Goal: Information Seeking & Learning: Check status

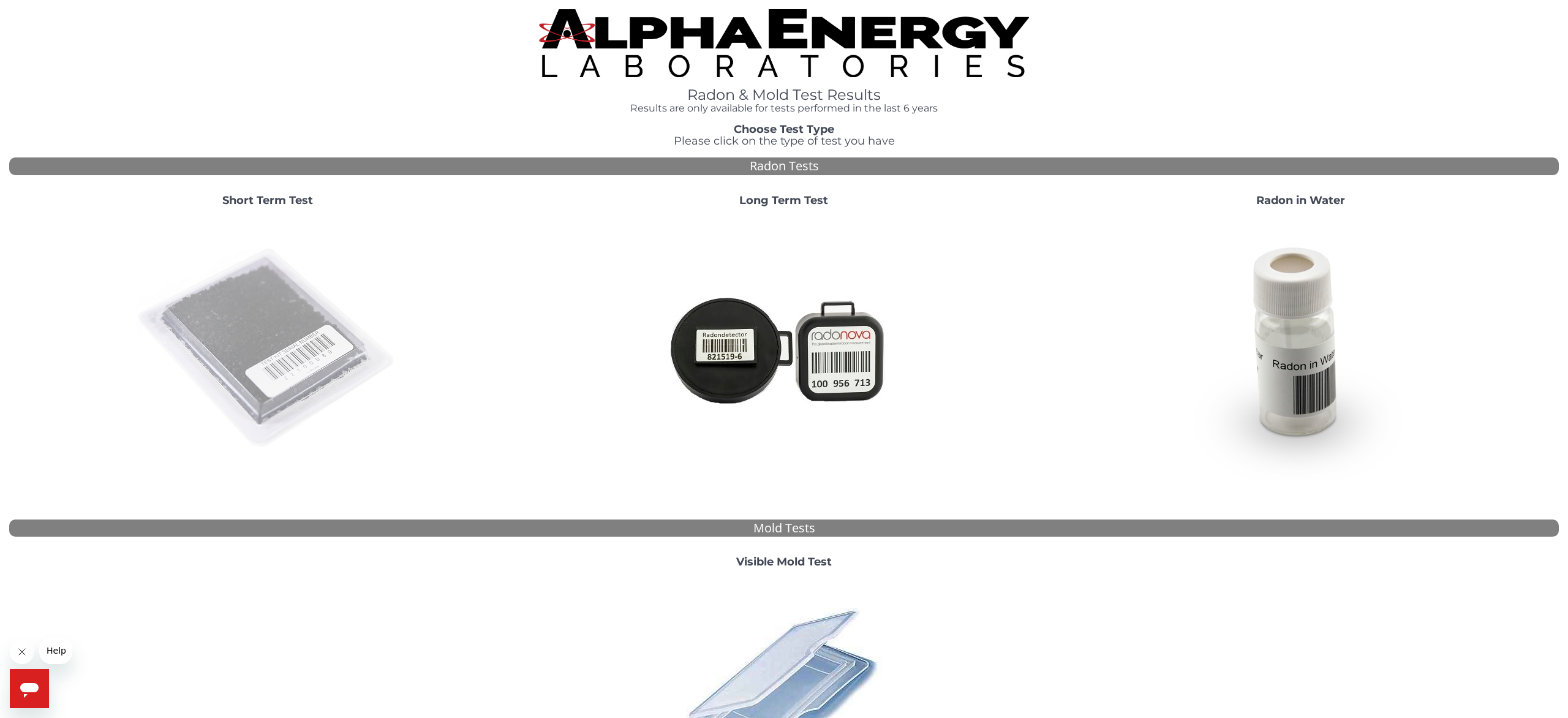
scroll to position [181, 0]
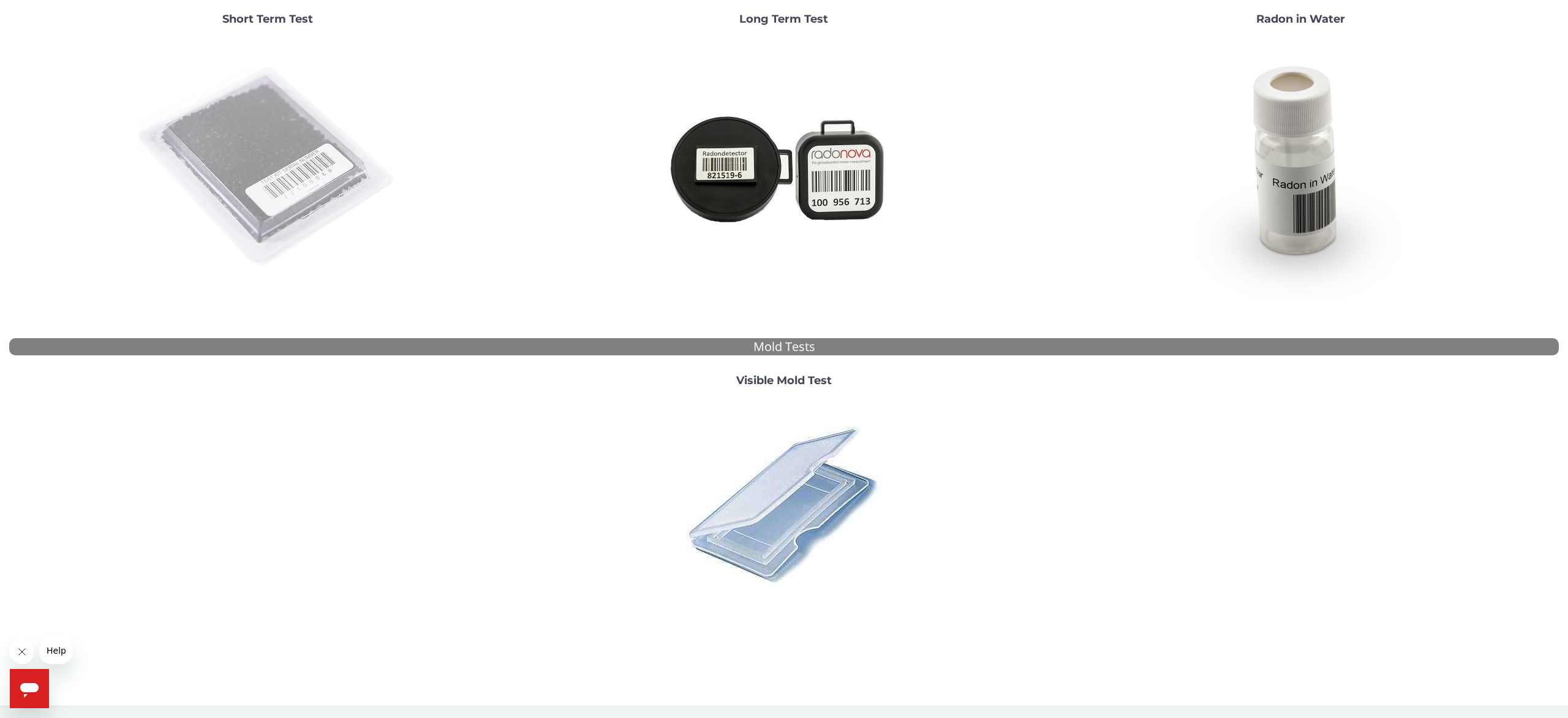
click at [260, 195] on img at bounding box center [267, 167] width 264 height 264
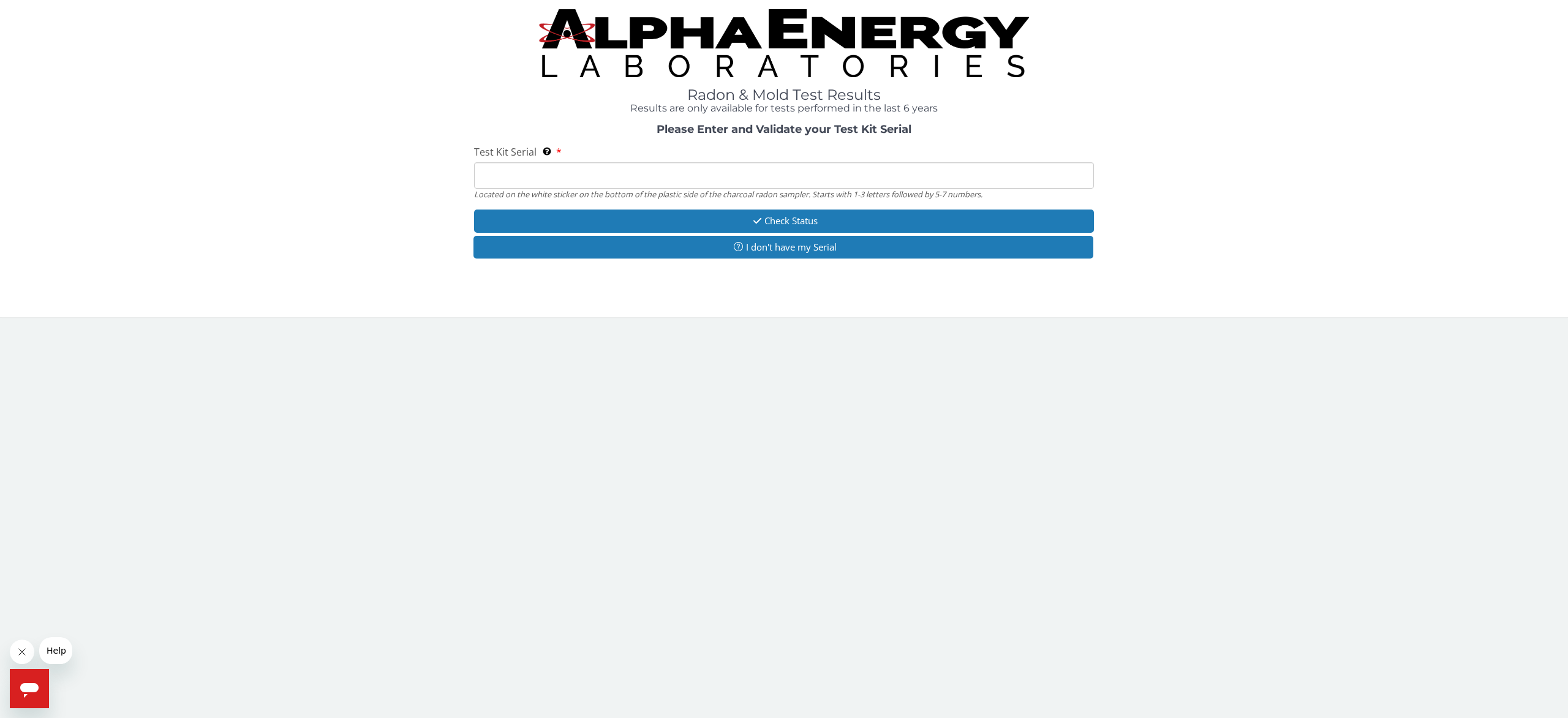
scroll to position [0, 0]
click at [565, 179] on input "Test Kit Serial Located on the white sticker on the bottom of the plastic side …" at bounding box center [784, 175] width 620 height 26
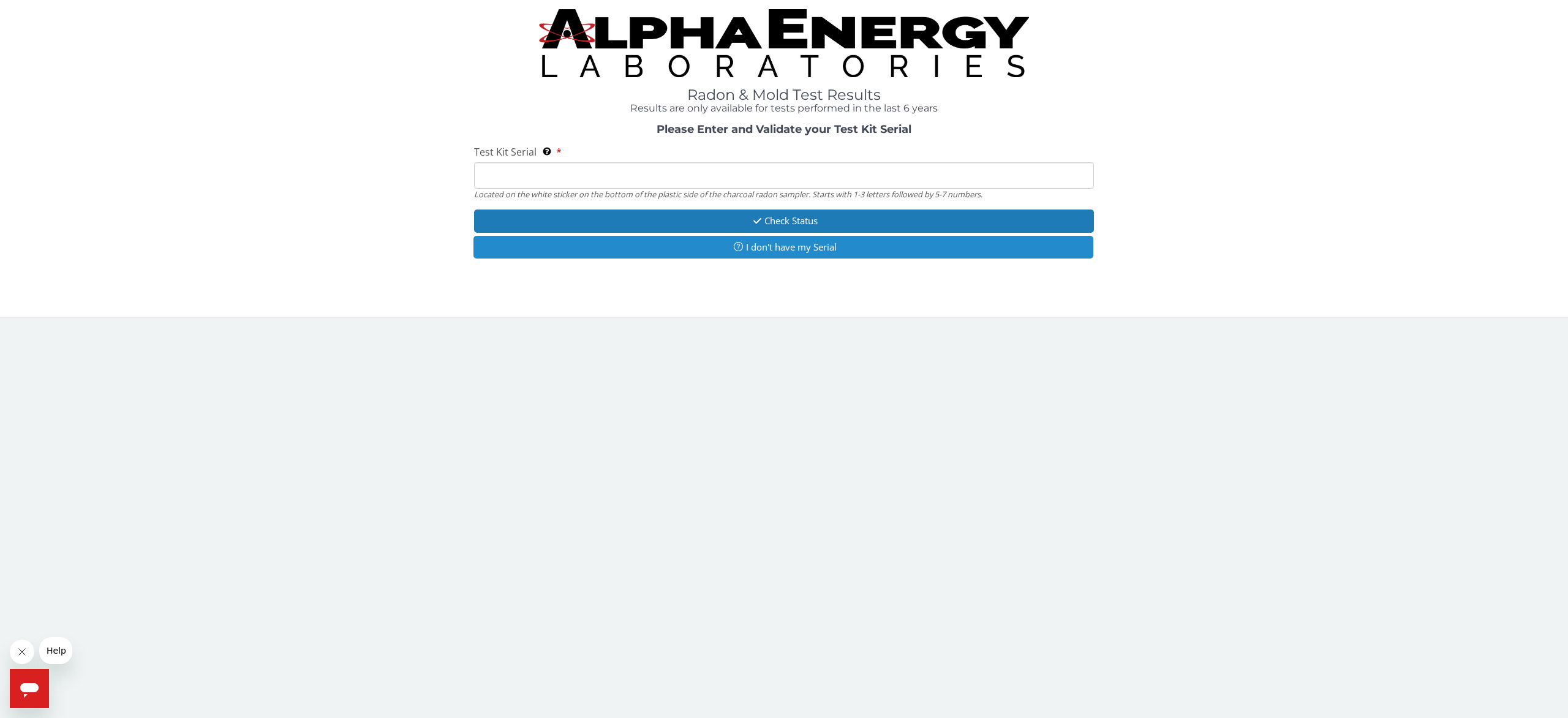
click at [770, 243] on button "I don't have my Serial" at bounding box center [784, 247] width 620 height 22
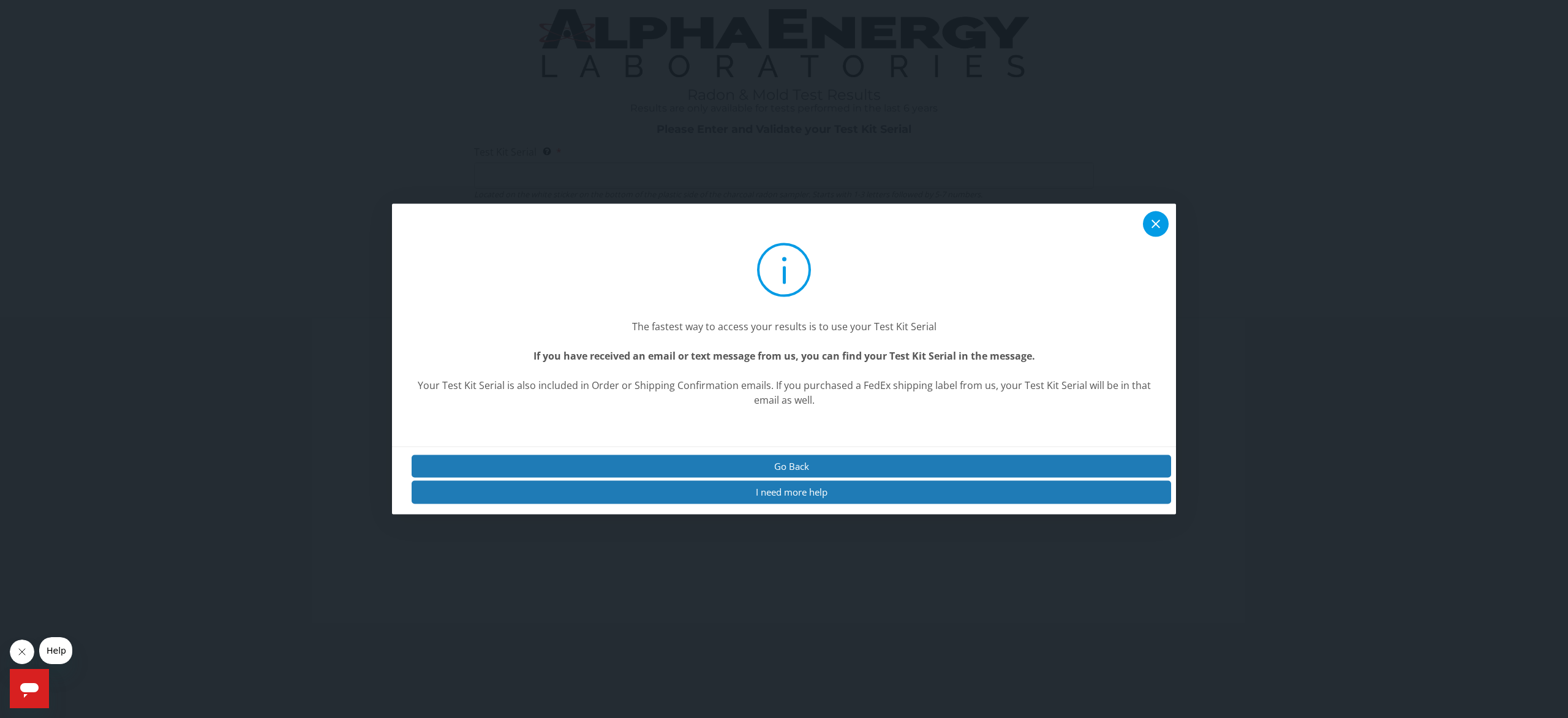
click at [1155, 228] on icon at bounding box center [1156, 224] width 15 height 15
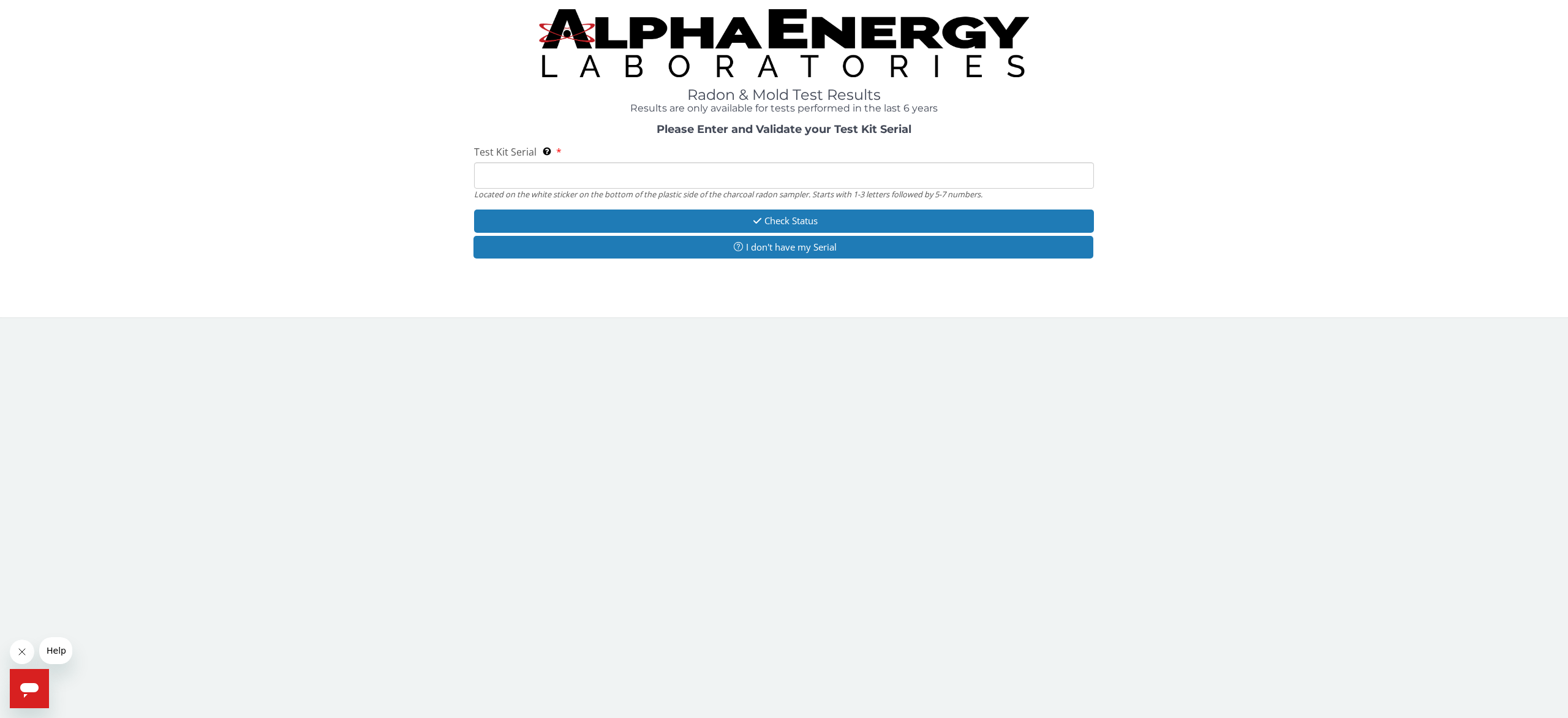
click at [556, 172] on input "Test Kit Serial Located on the white sticker on the bottom of the plastic side …" at bounding box center [784, 175] width 620 height 26
paste input "RA195726"
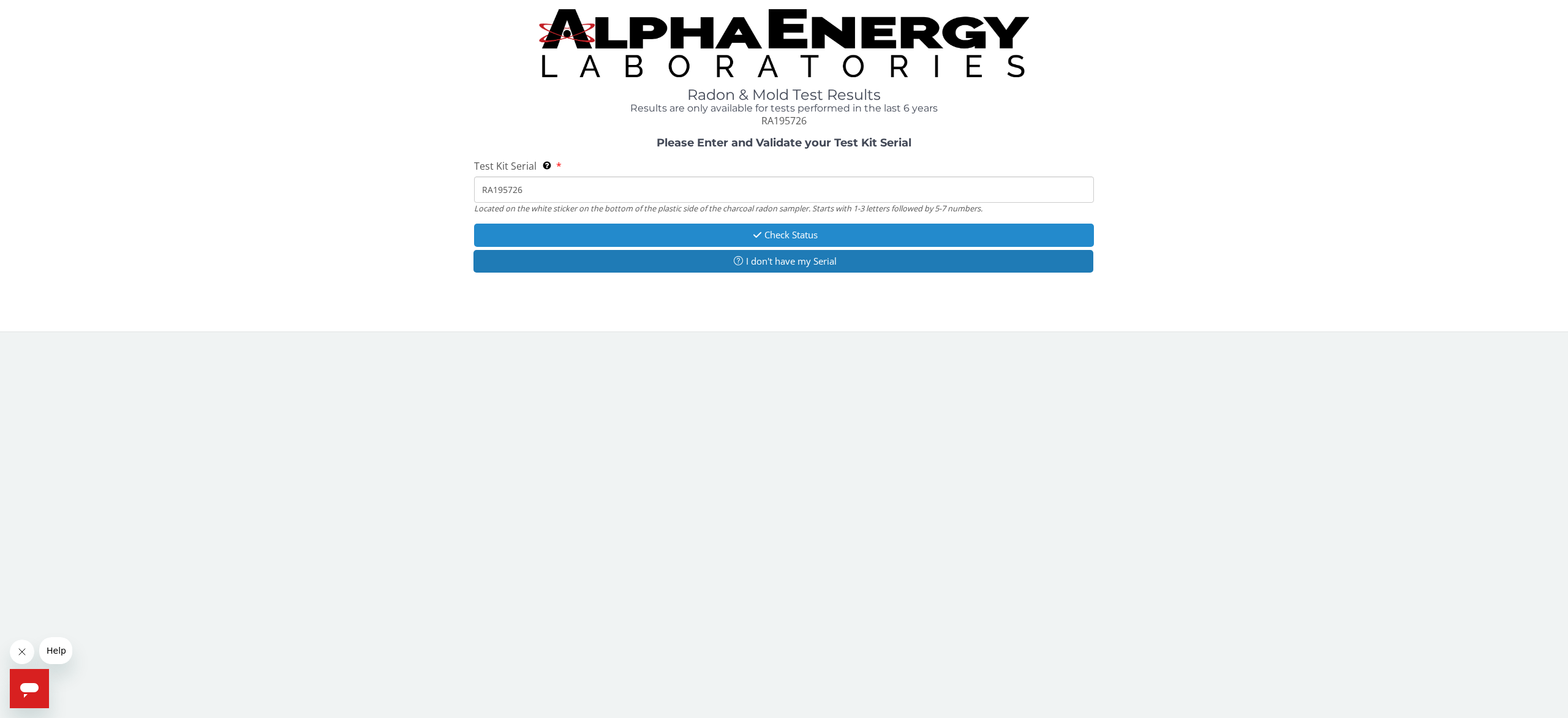
type input "RA195726"
click at [788, 239] on button "Check Status" at bounding box center [784, 234] width 620 height 22
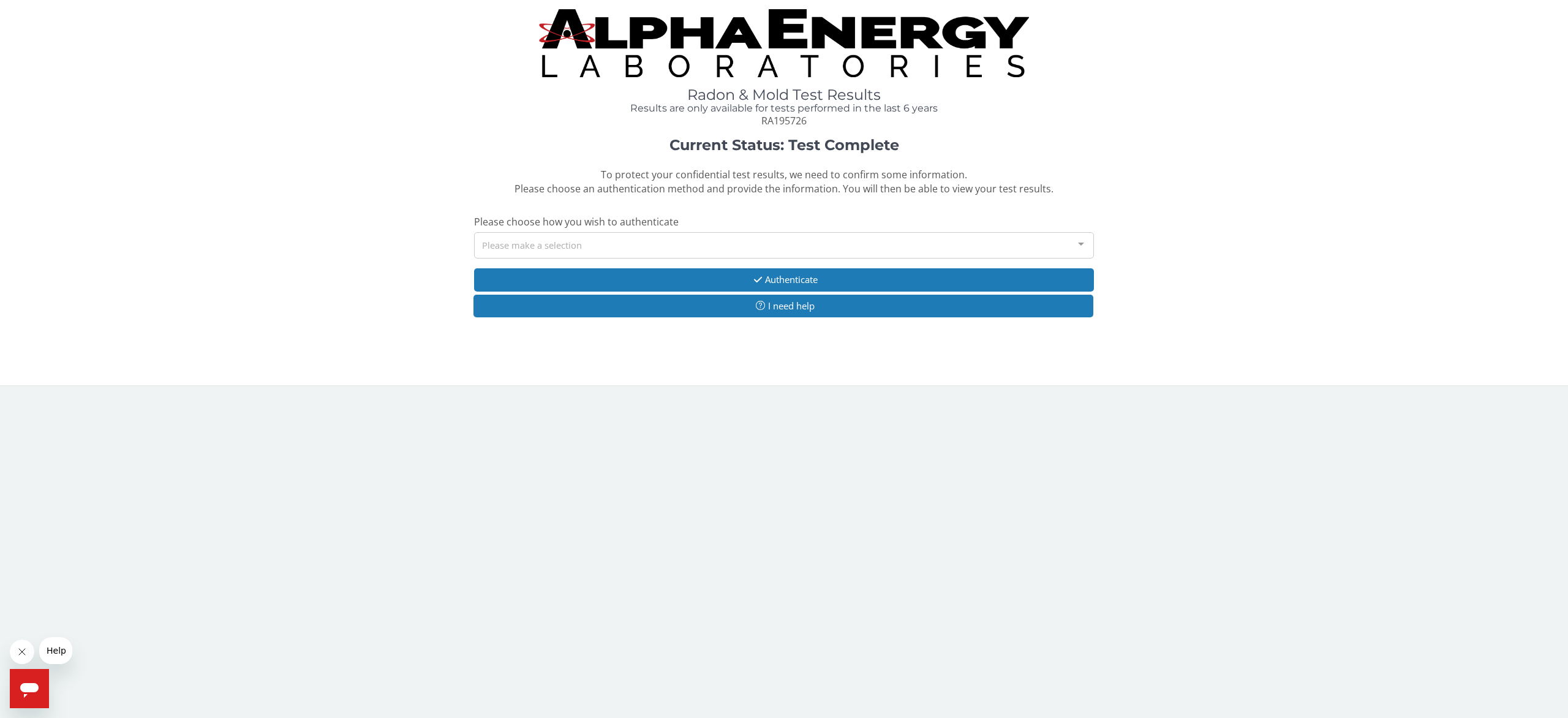
click at [548, 250] on div "Please make a selection" at bounding box center [784, 246] width 620 height 26
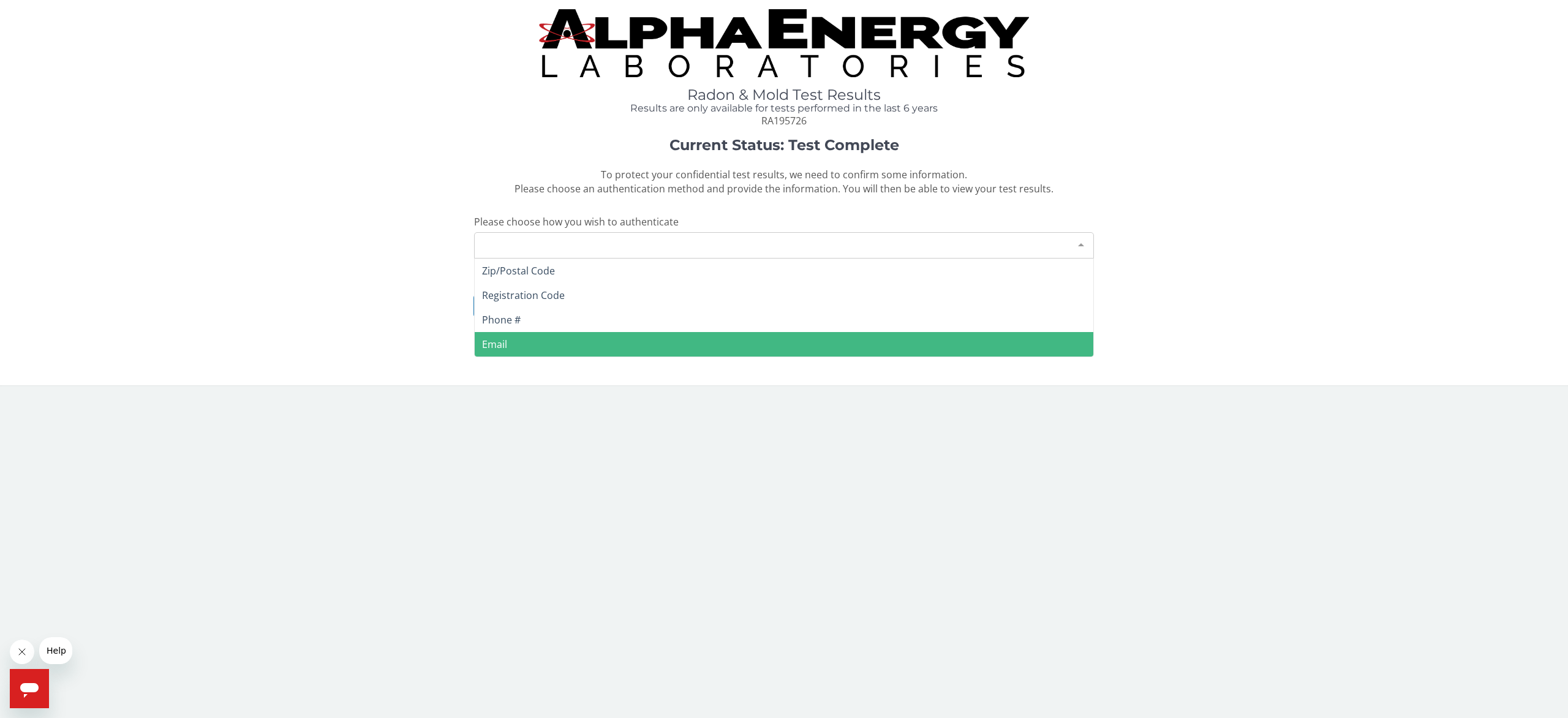
click at [543, 348] on span "Email" at bounding box center [784, 344] width 619 height 25
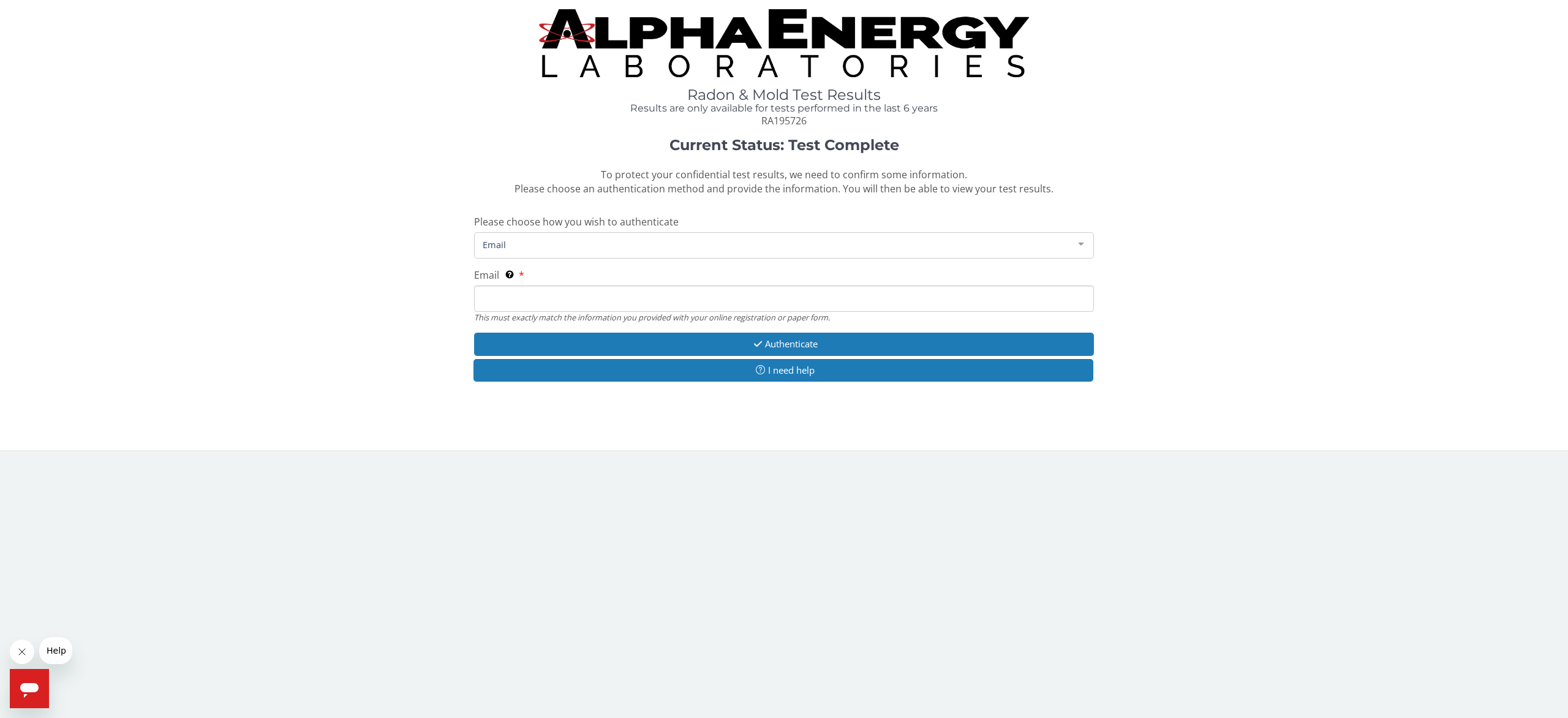
click at [530, 308] on input "Email This must exactly match the information you provided with your online reg…" at bounding box center [784, 299] width 620 height 26
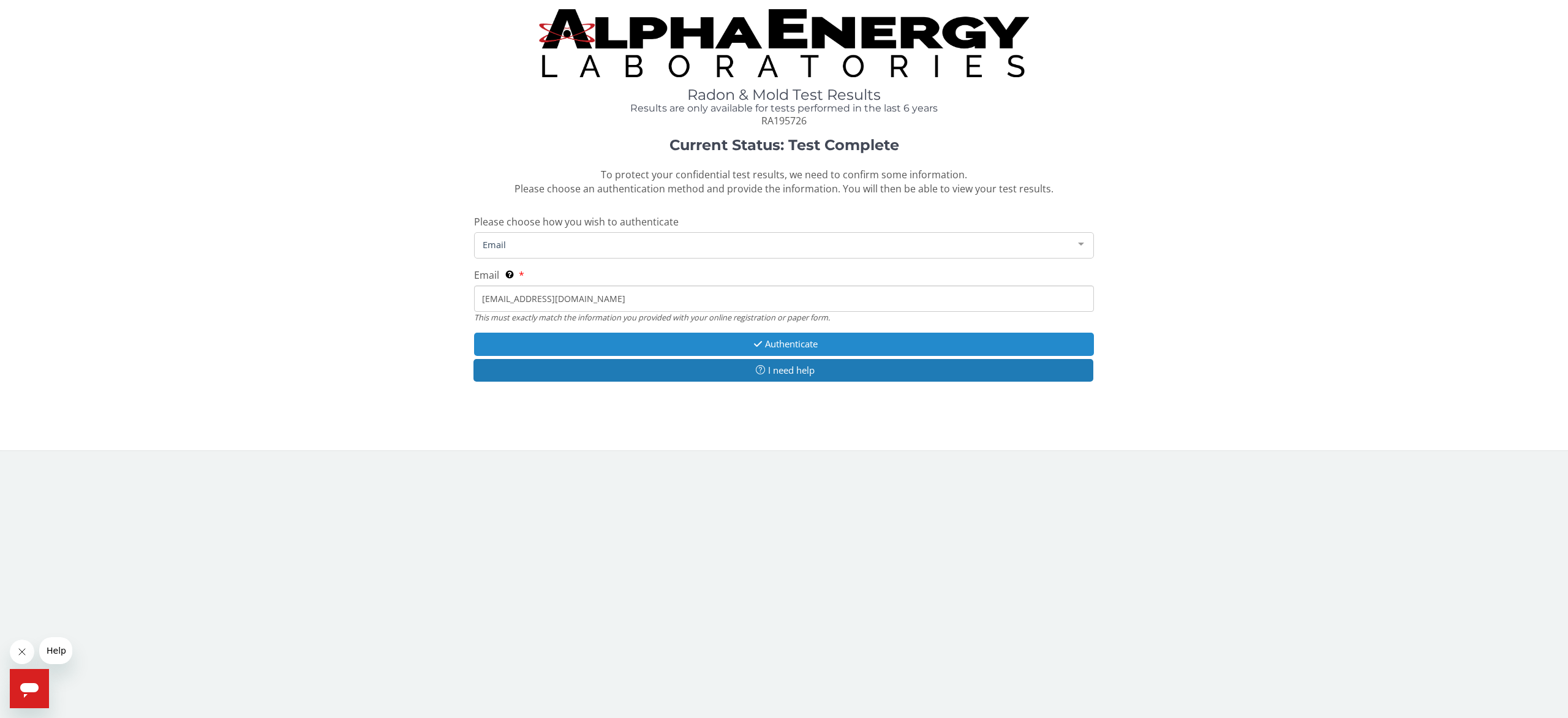
type input "mforesman@me.com"
click at [715, 343] on button "Authenticate" at bounding box center [784, 343] width 620 height 22
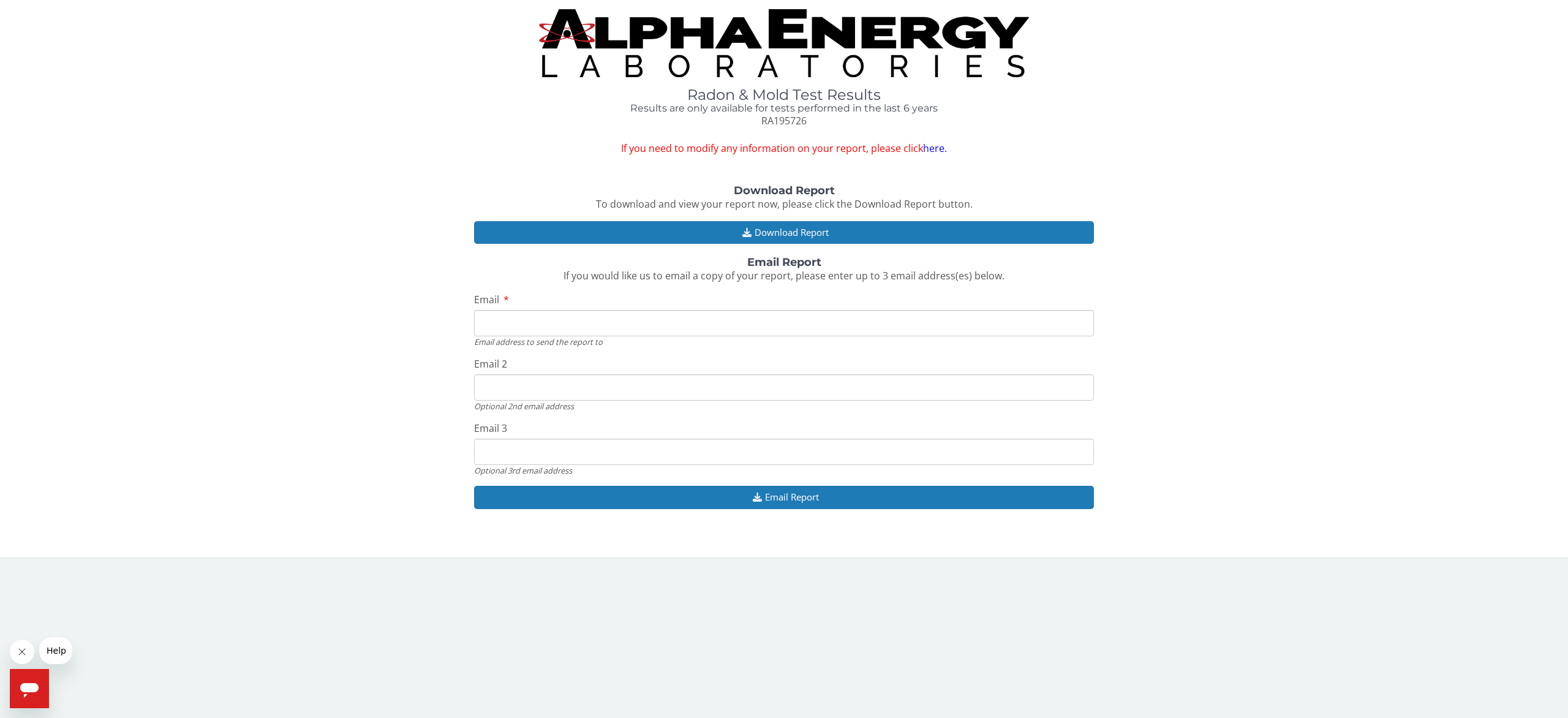
click at [613, 316] on input "Email" at bounding box center [784, 323] width 620 height 26
type input "mforesman@me.com"
click at [816, 495] on button "Email Report" at bounding box center [784, 497] width 620 height 22
